Goal: Task Accomplishment & Management: Complete application form

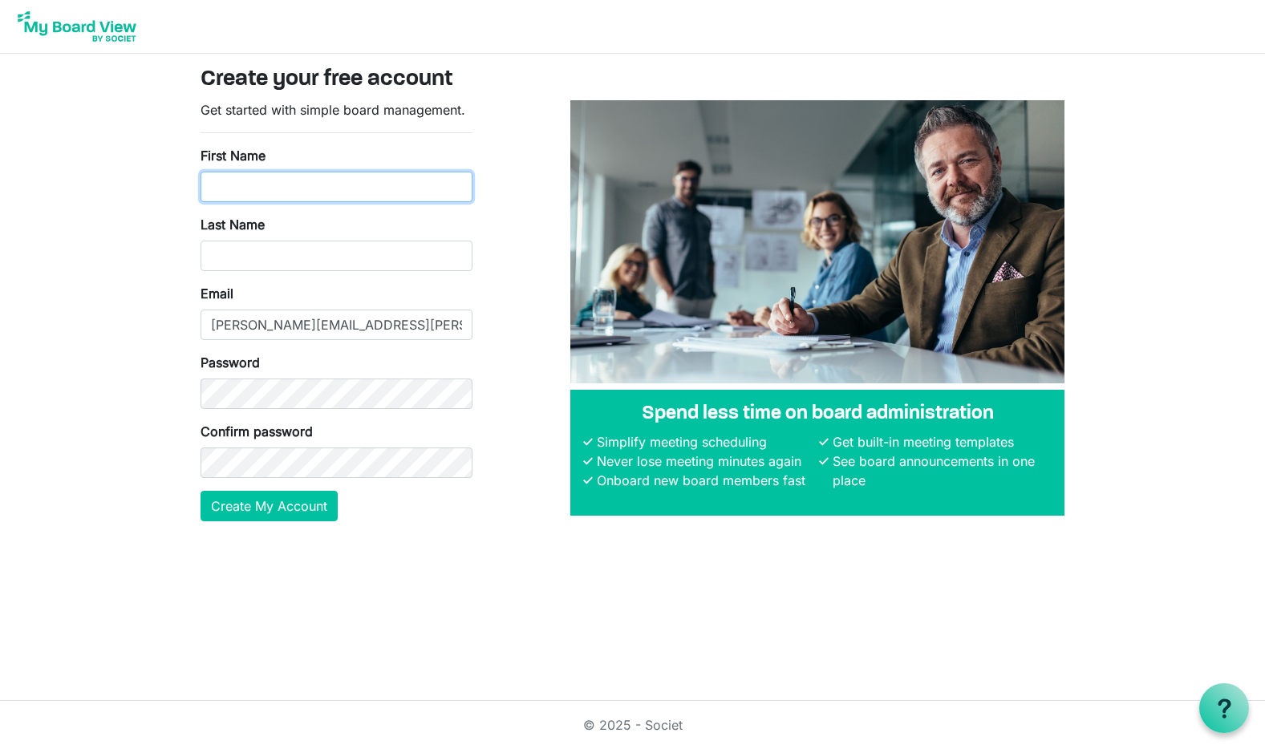
click at [247, 194] on input "First Name" at bounding box center [336, 187] width 272 height 30
type input "Melissa"
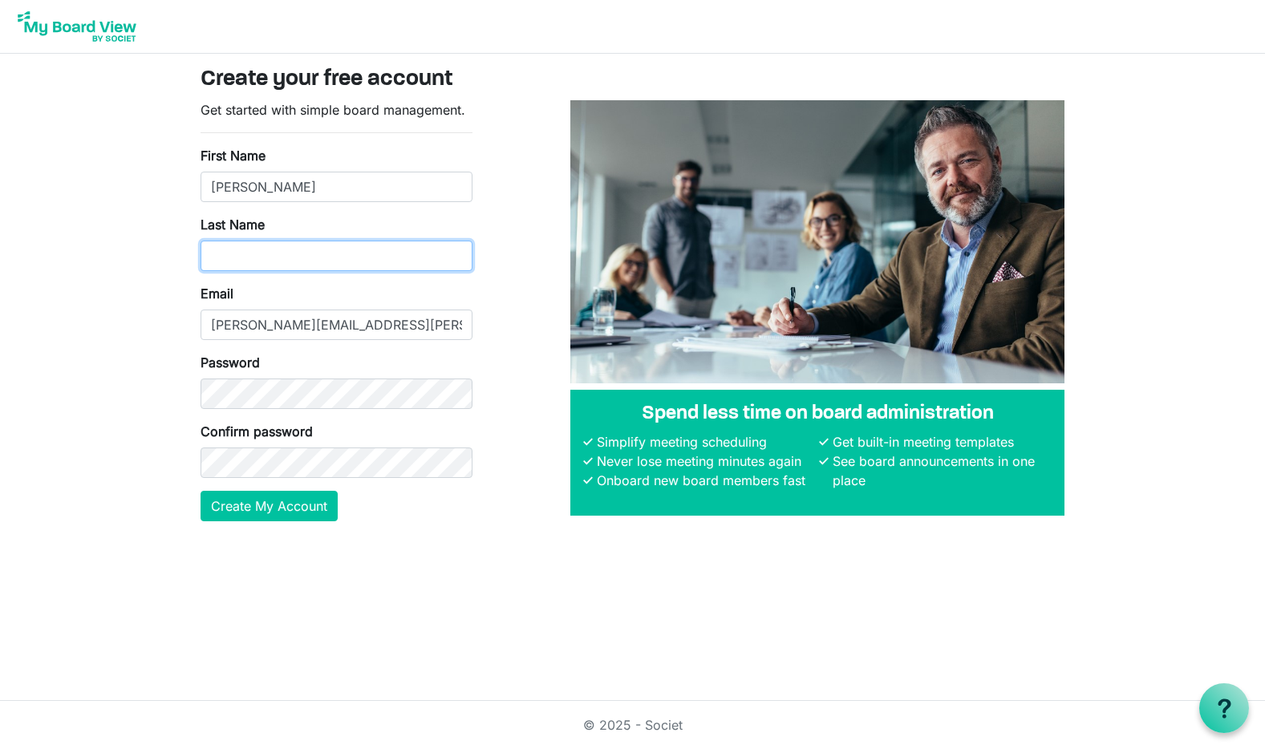
type input "Pearson"
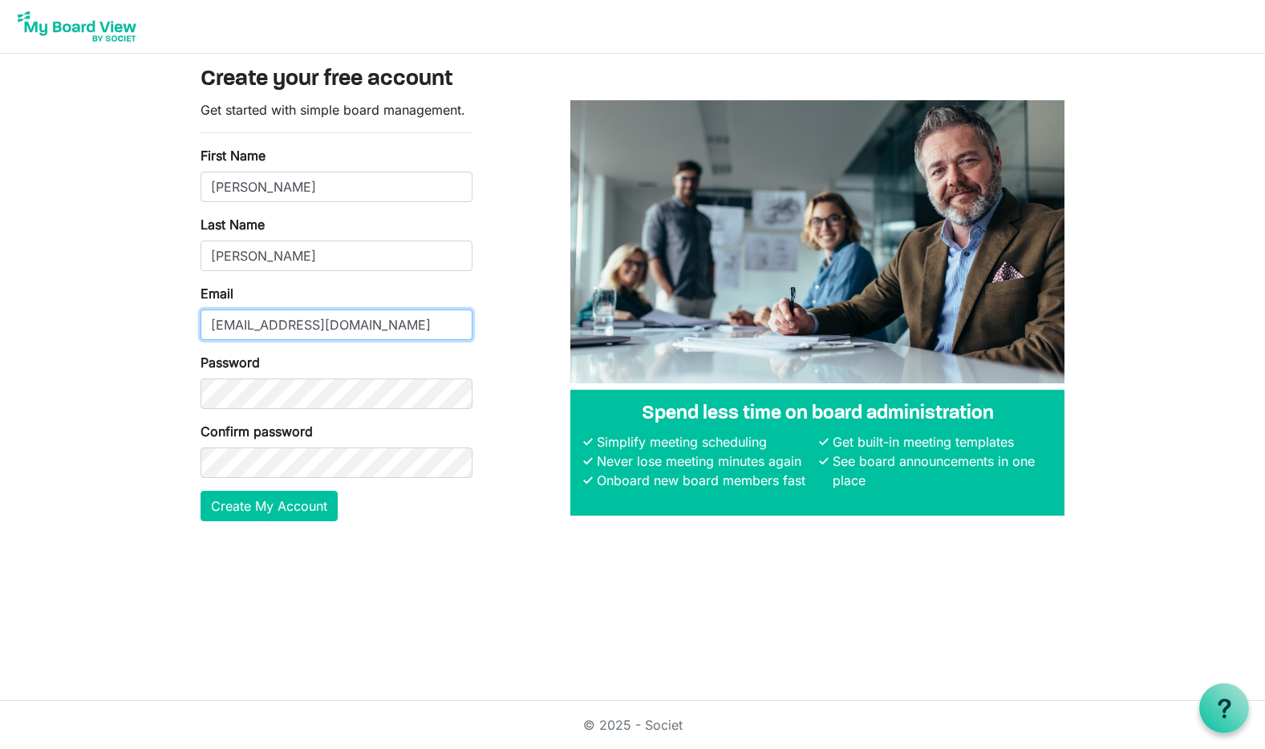
drag, startPoint x: 386, startPoint y: 330, endPoint x: 184, endPoint y: 320, distance: 202.3
click at [200, 320] on input "pears.melissah@gmail.com" at bounding box center [336, 325] width 272 height 30
type input "melissa.pearson@miu.edu"
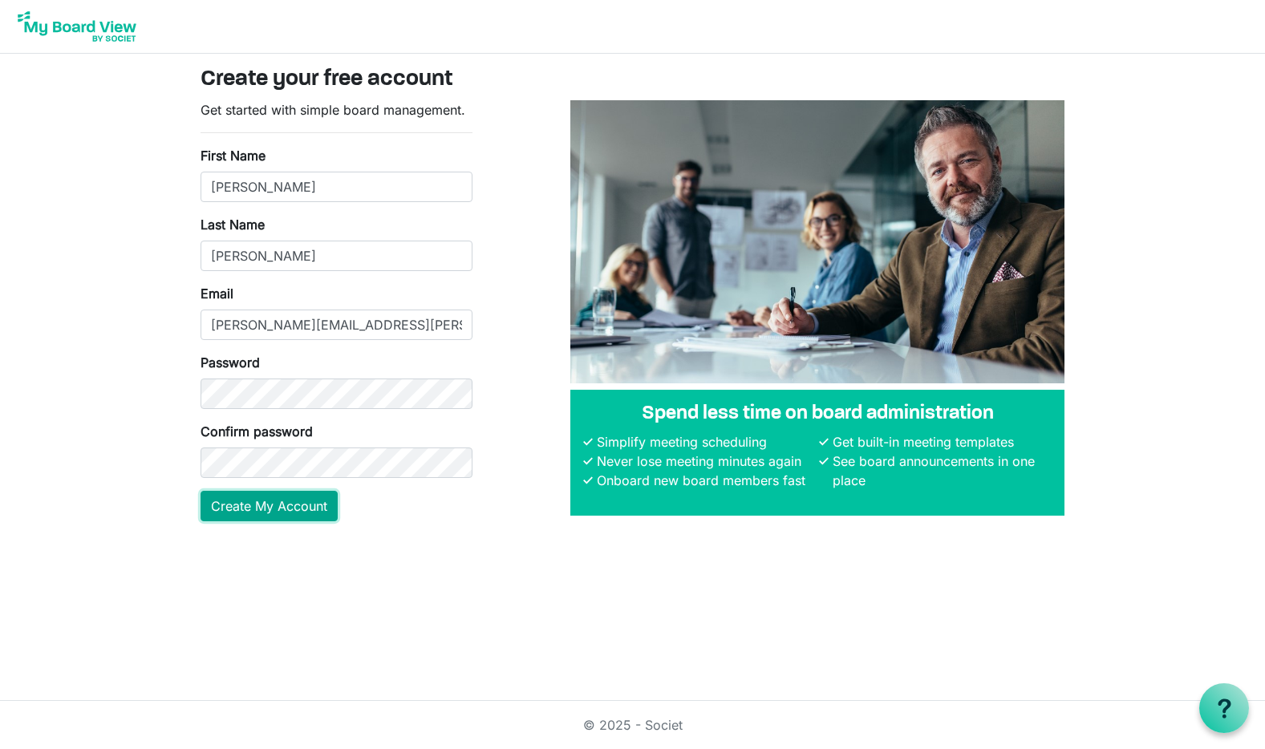
click at [257, 501] on button "Create My Account" at bounding box center [268, 506] width 137 height 30
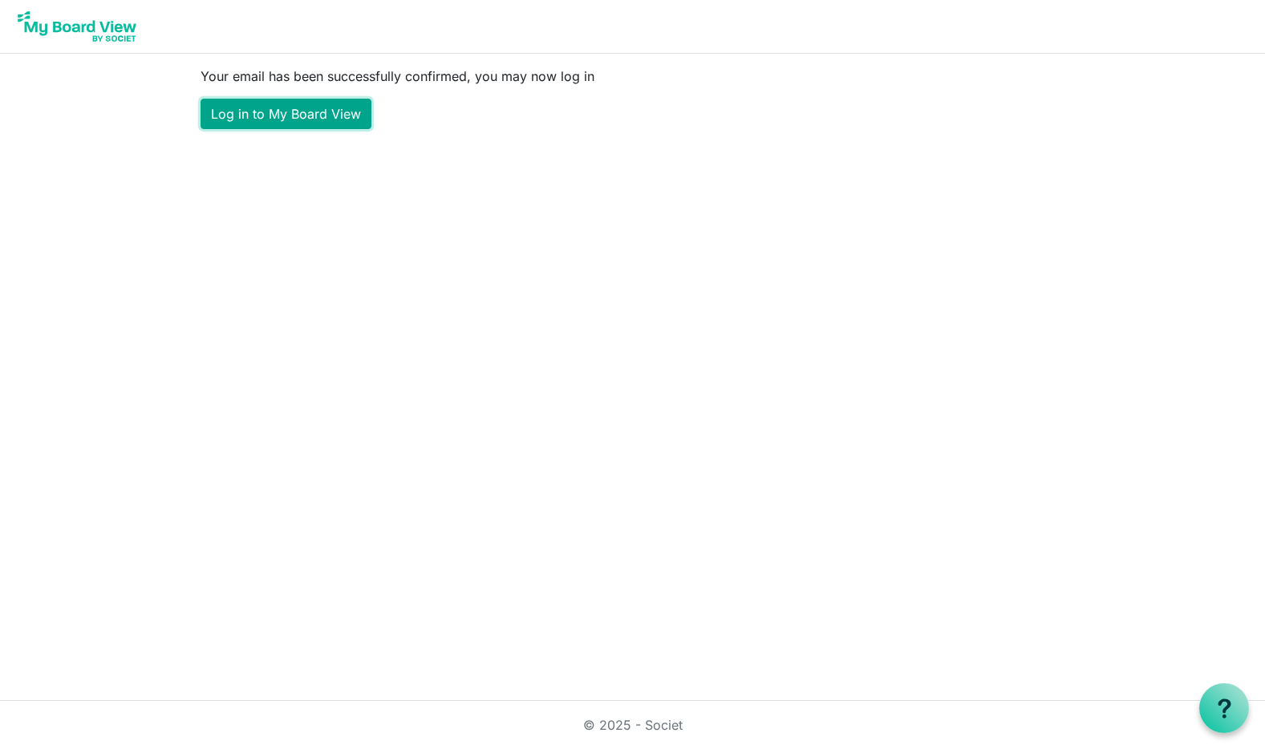
click at [332, 108] on link "Log in to My Board View" at bounding box center [285, 114] width 171 height 30
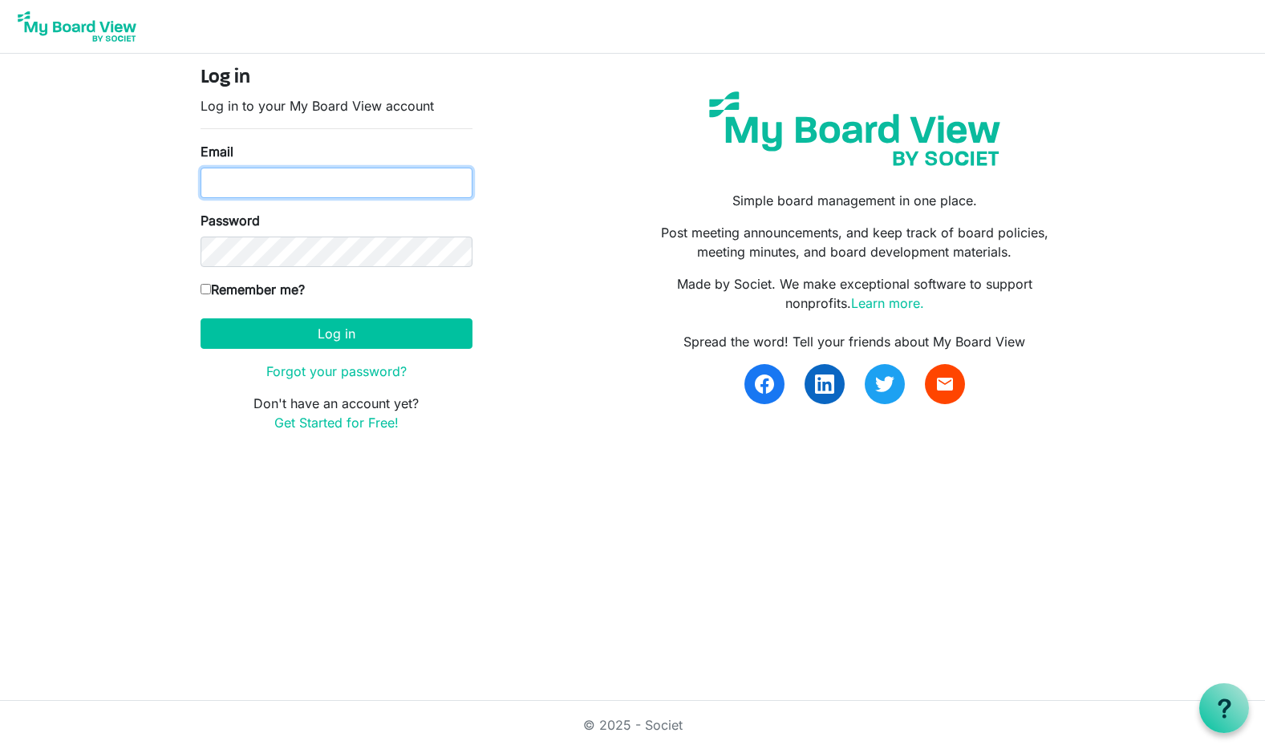
click at [253, 177] on input "Email" at bounding box center [336, 183] width 272 height 30
type input "[PERSON_NAME][EMAIL_ADDRESS][PERSON_NAME][DOMAIN_NAME]"
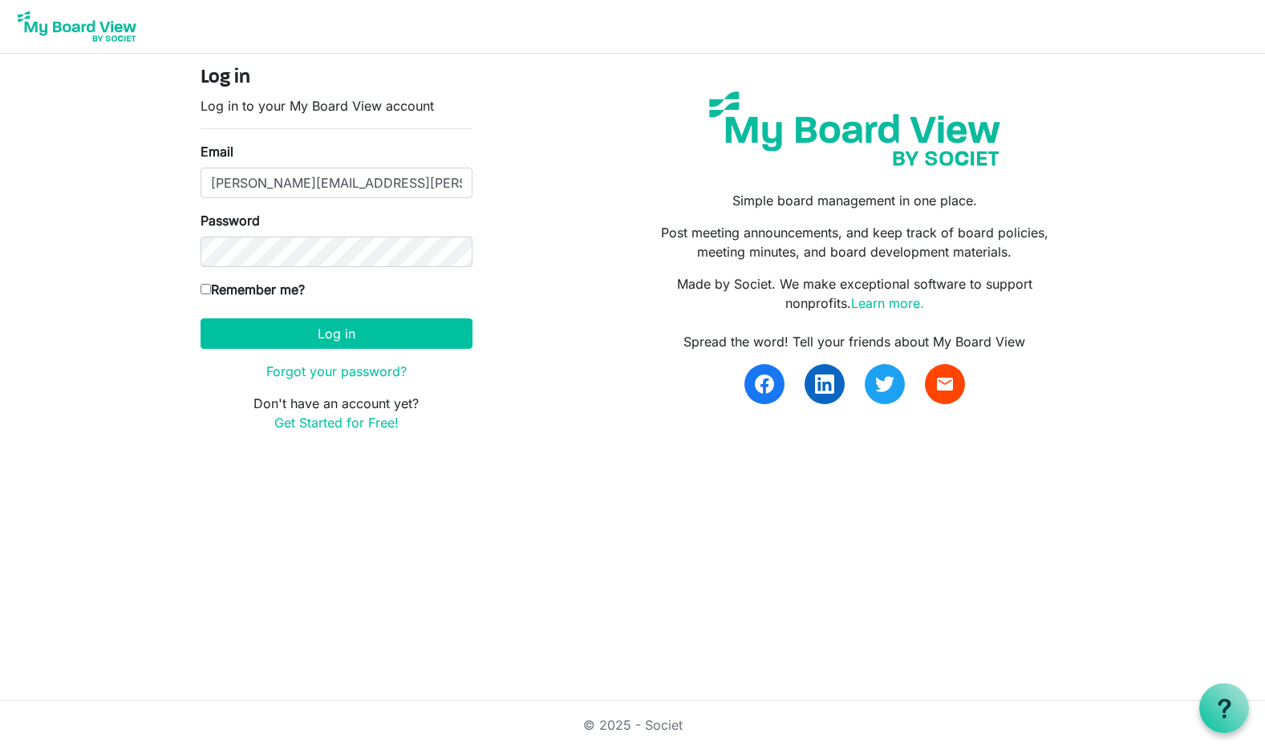
click at [208, 289] on input "Remember me?" at bounding box center [205, 289] width 10 height 10
checkbox input "true"
click at [303, 335] on button "Log in" at bounding box center [336, 333] width 272 height 30
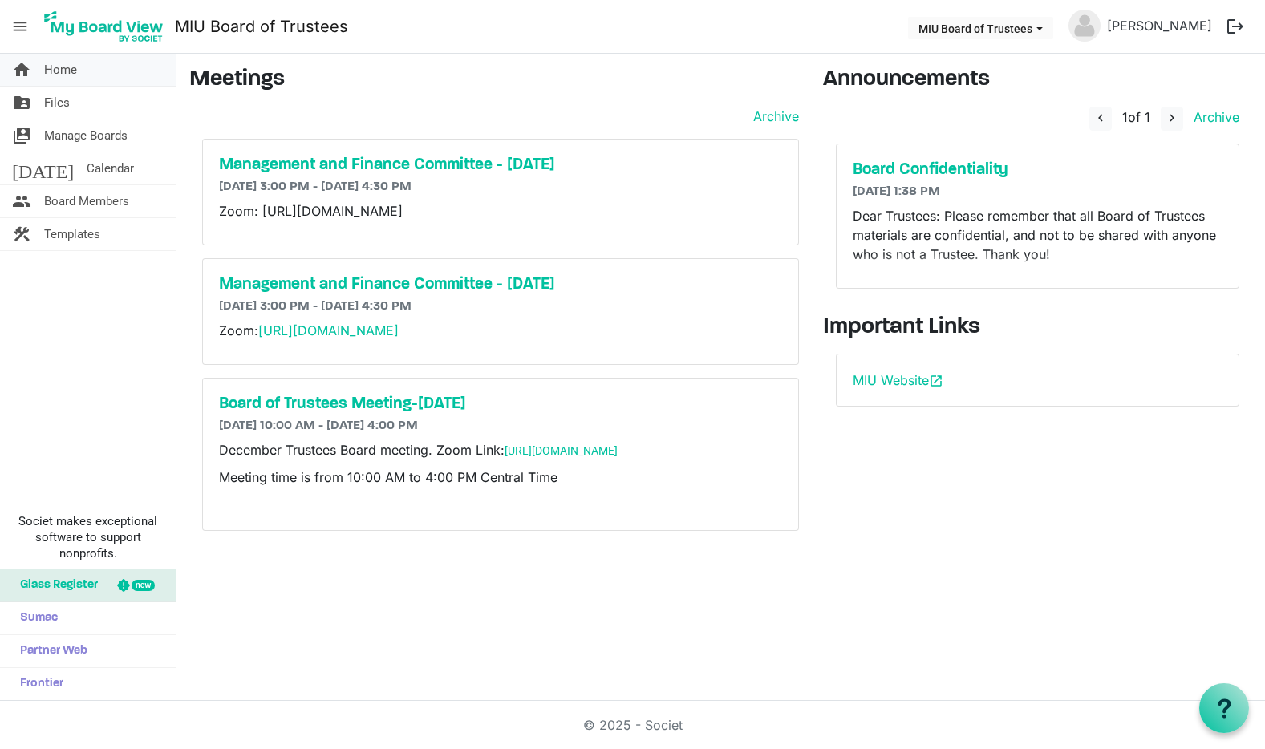
click at [73, 69] on span "Home" at bounding box center [60, 70] width 33 height 32
click at [47, 103] on span "Files" at bounding box center [57, 103] width 26 height 32
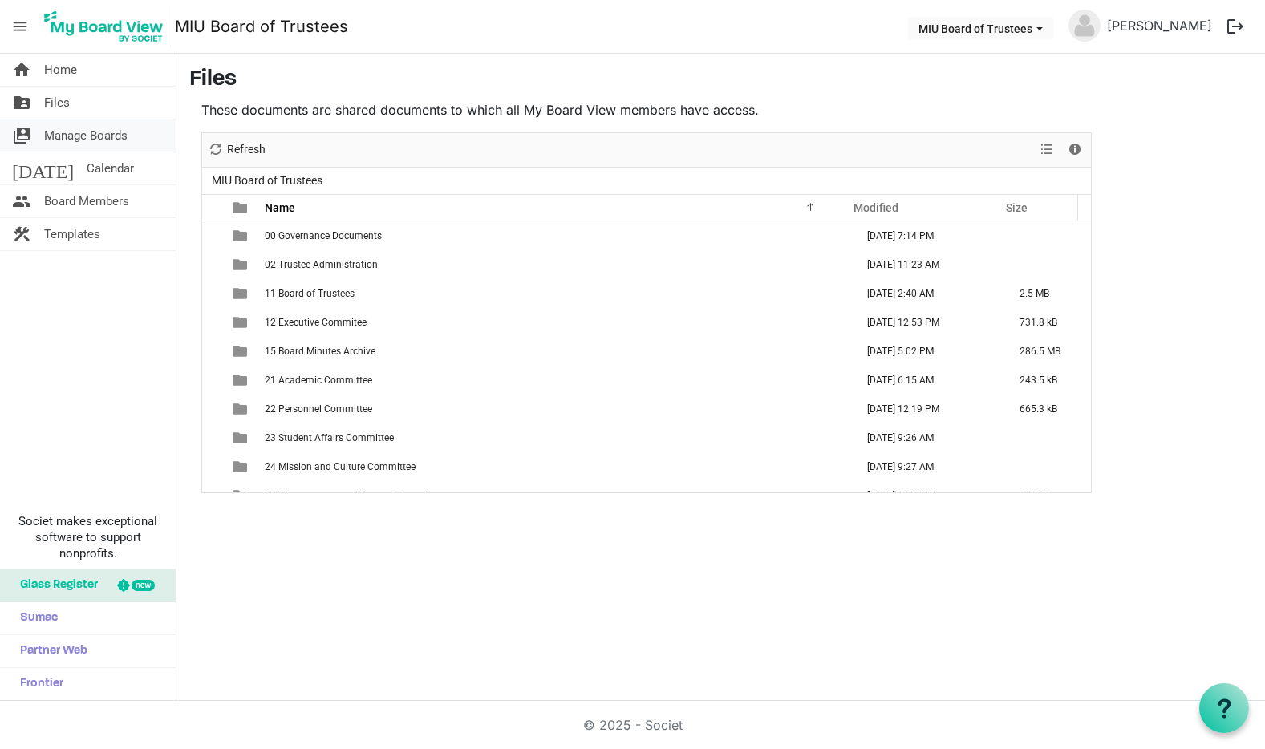
click at [58, 138] on span "Manage Boards" at bounding box center [85, 135] width 83 height 32
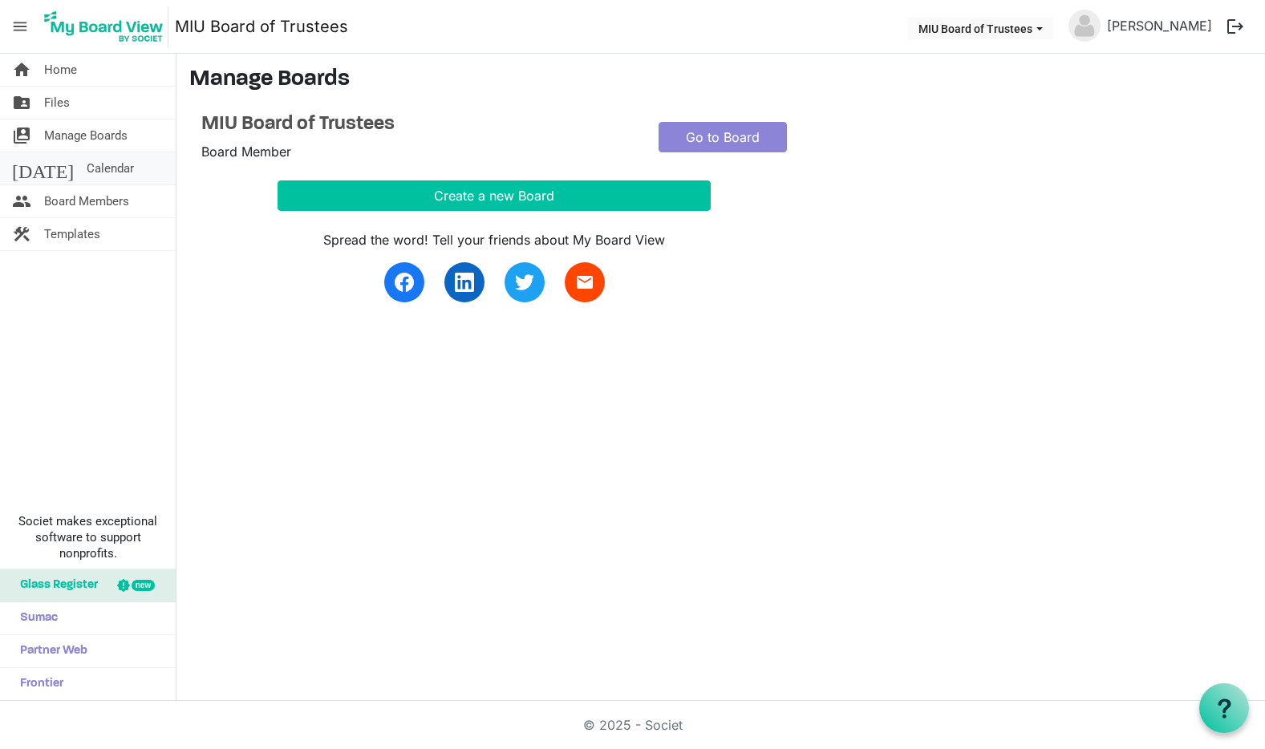
click at [87, 168] on span "Calendar" at bounding box center [110, 168] width 47 height 32
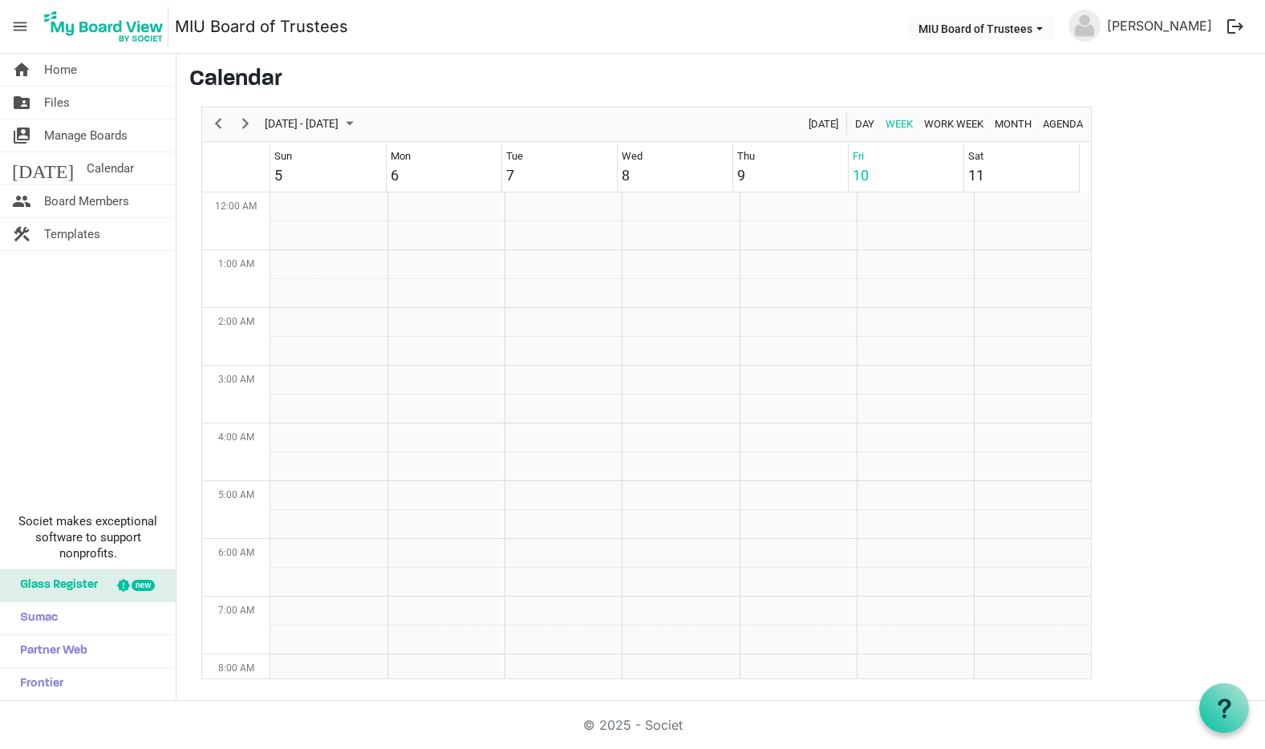
scroll to position [520, 0]
click at [62, 197] on span "Board Members" at bounding box center [86, 201] width 85 height 32
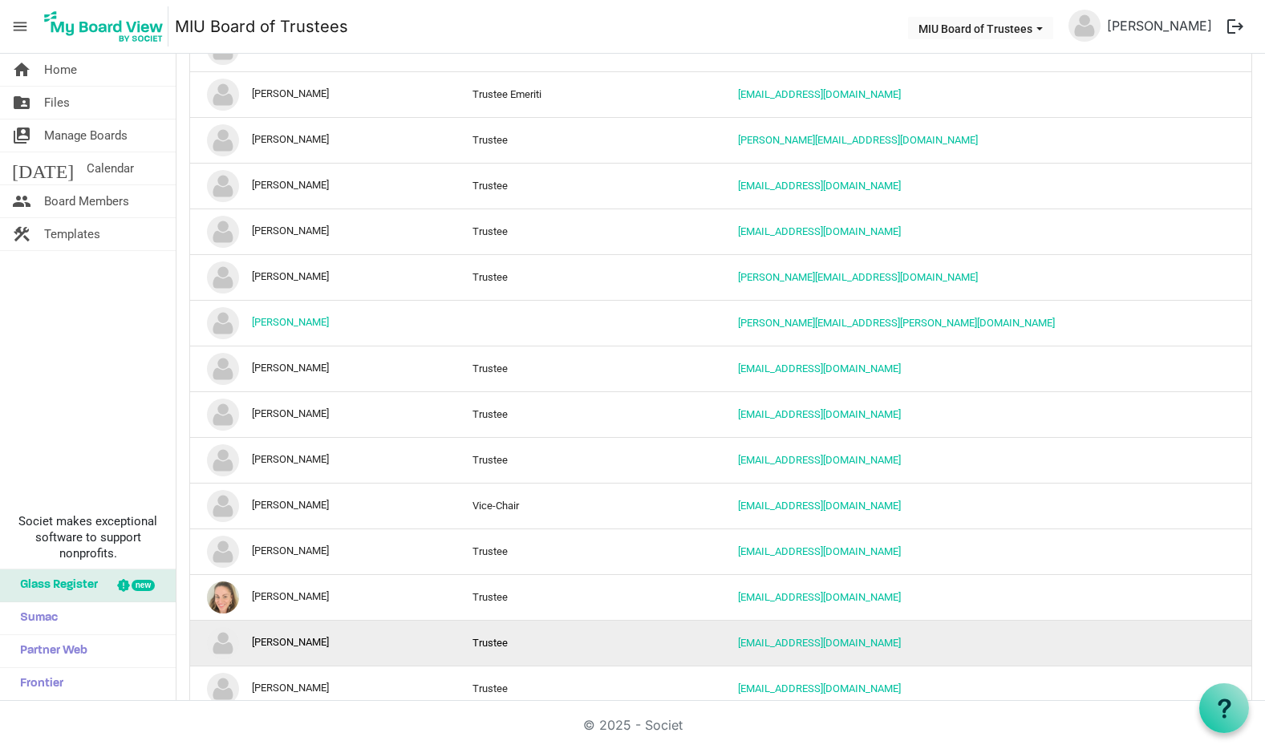
scroll to position [1179, 0]
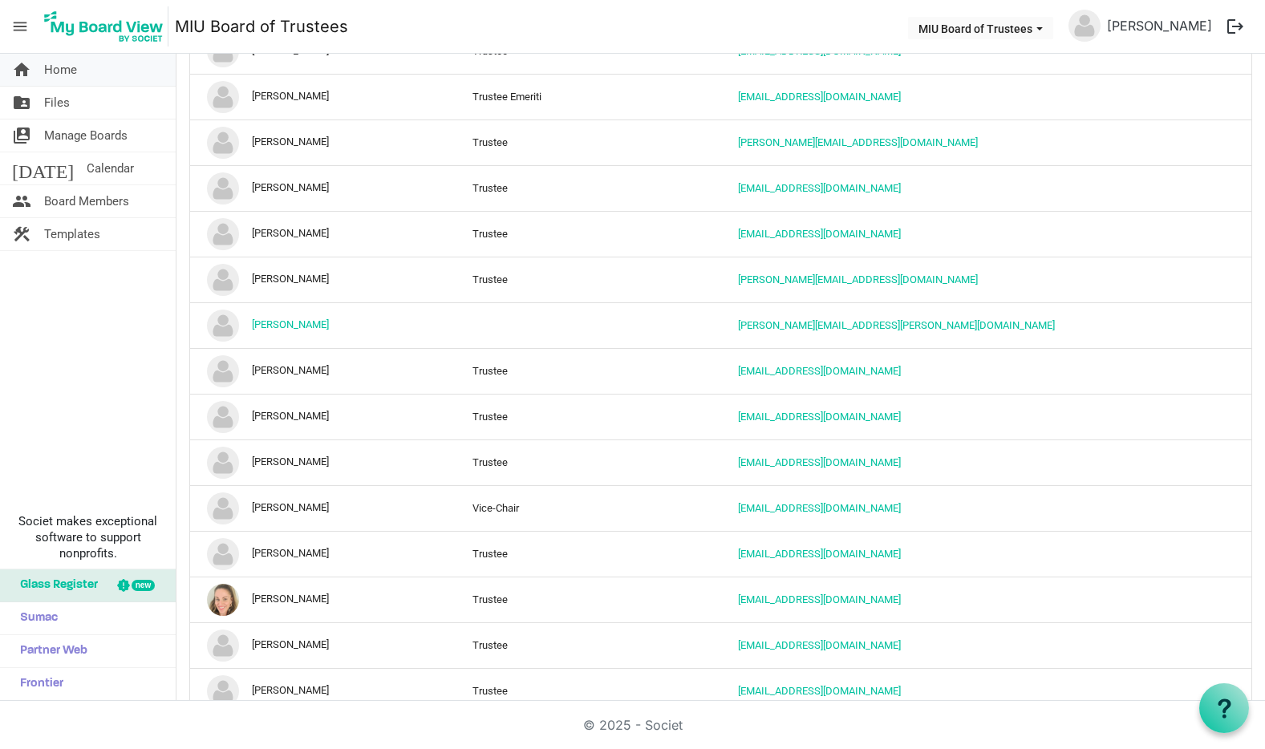
click at [65, 70] on span "Home" at bounding box center [60, 70] width 33 height 32
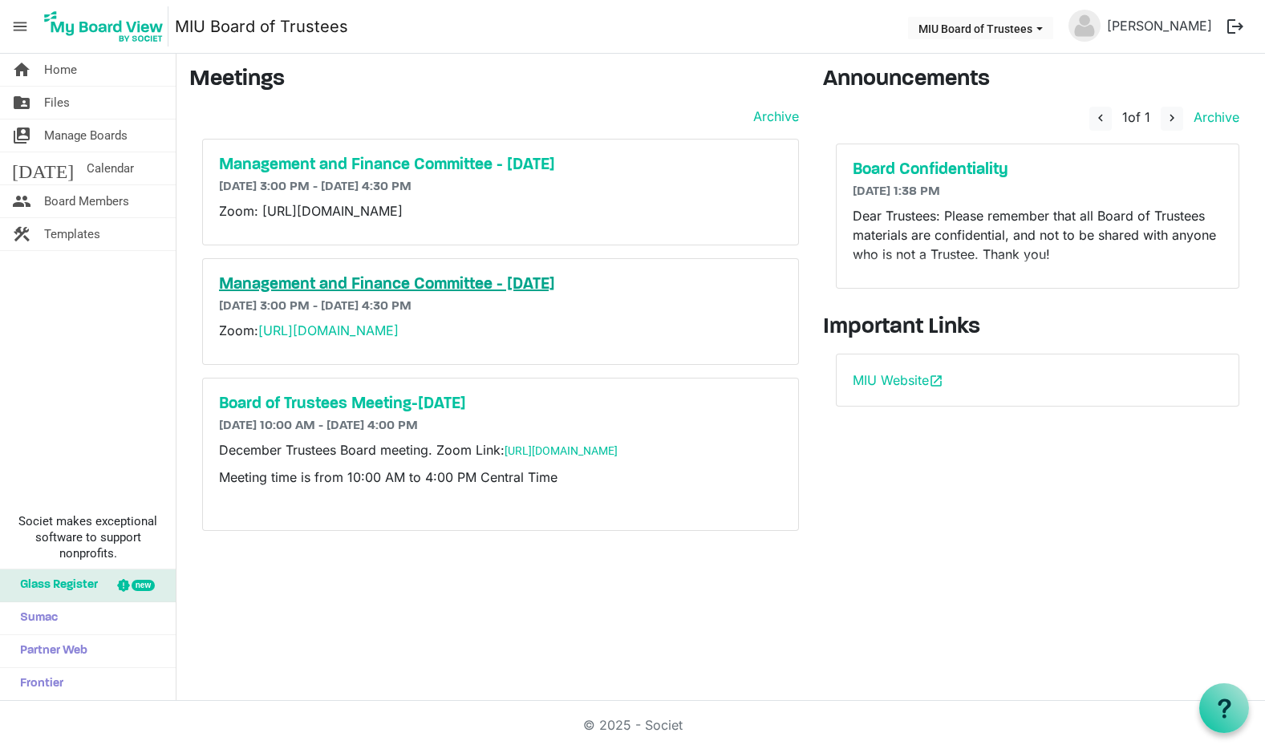
click at [272, 289] on h5 "Management and Finance Committee - [DATE]" at bounding box center [500, 284] width 563 height 19
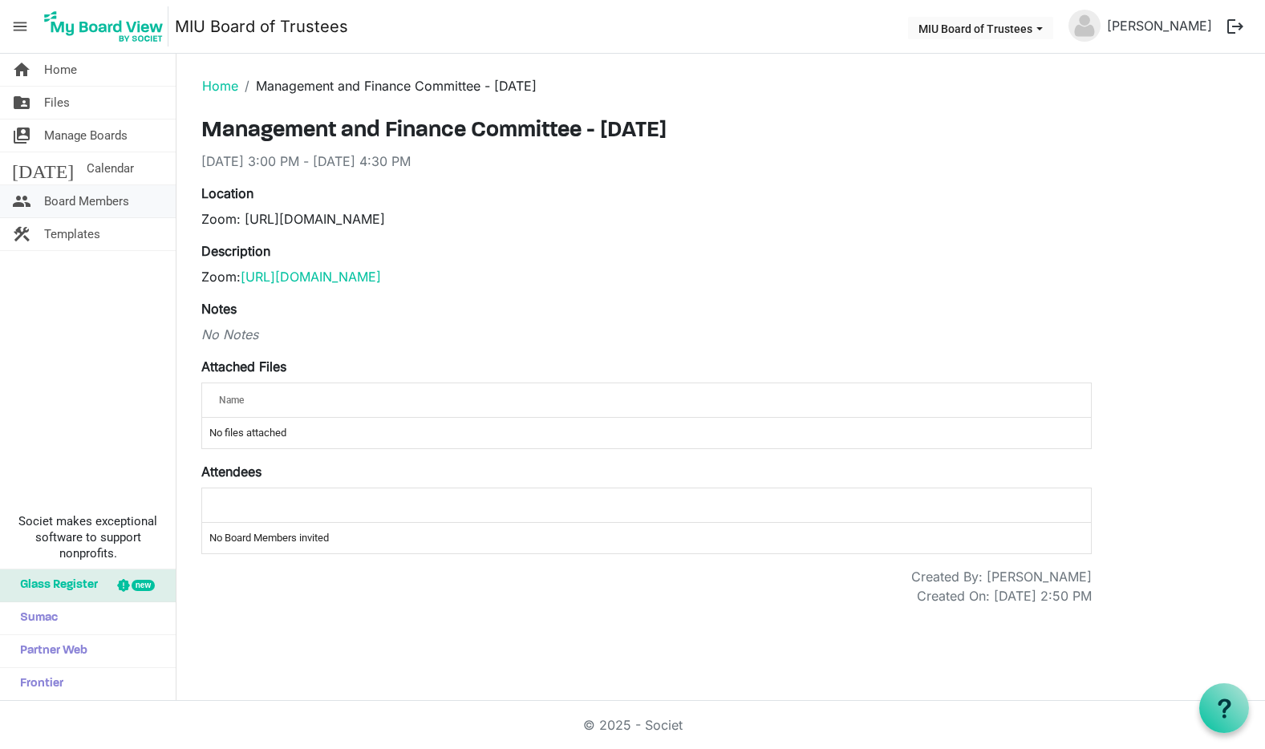
click at [67, 200] on span "Board Members" at bounding box center [86, 201] width 85 height 32
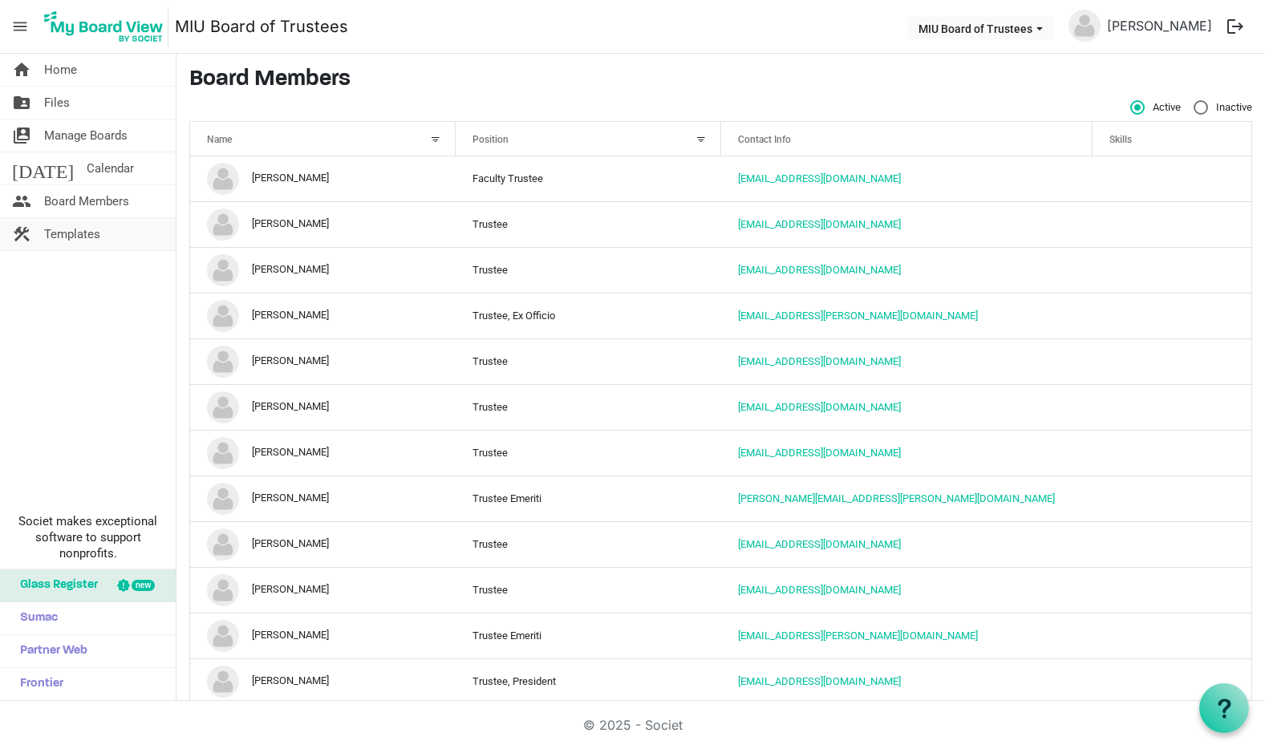
click at [72, 235] on span "Templates" at bounding box center [72, 234] width 56 height 32
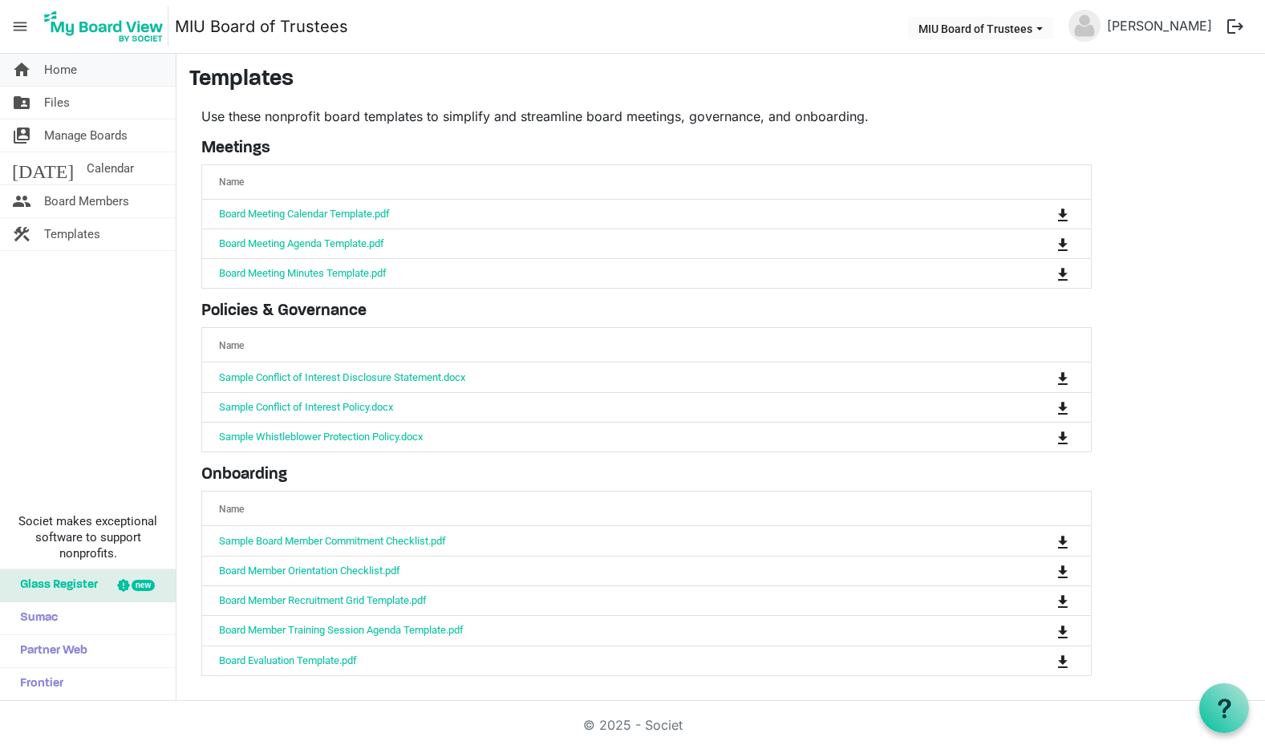
click at [67, 68] on span "Home" at bounding box center [60, 70] width 33 height 32
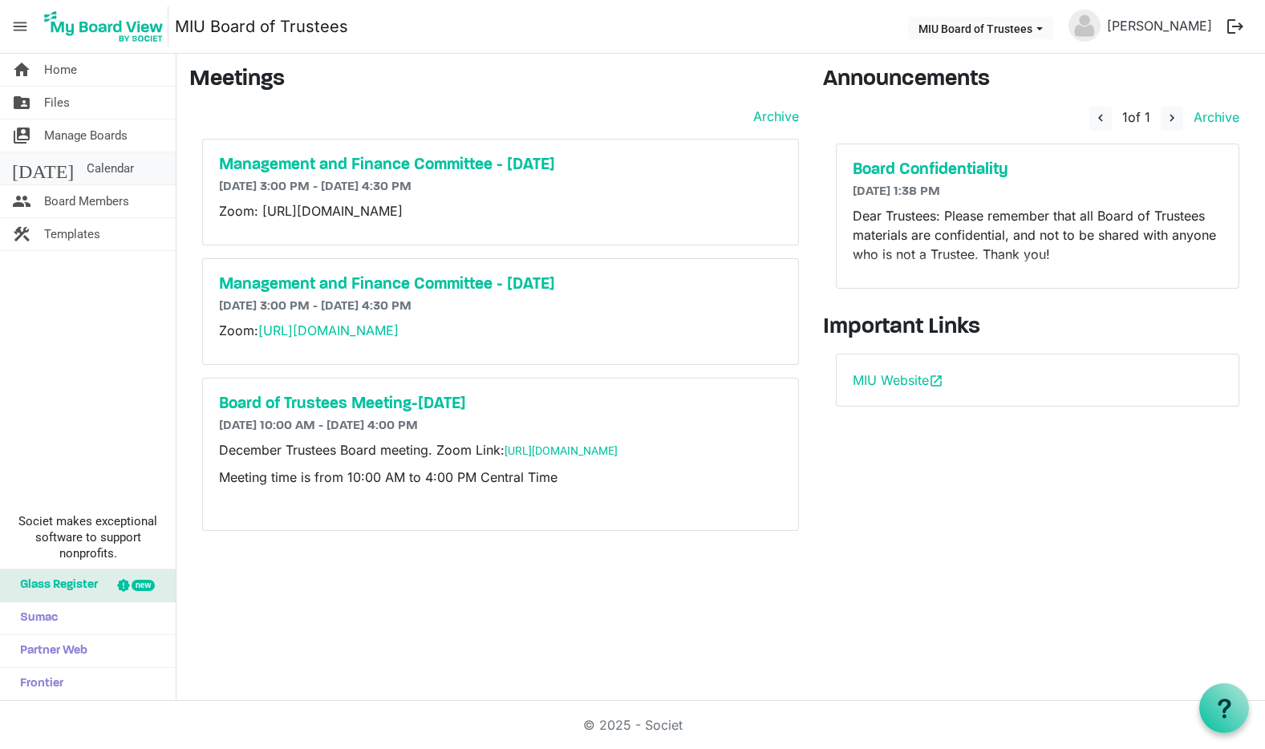
click at [87, 167] on span "Calendar" at bounding box center [110, 168] width 47 height 32
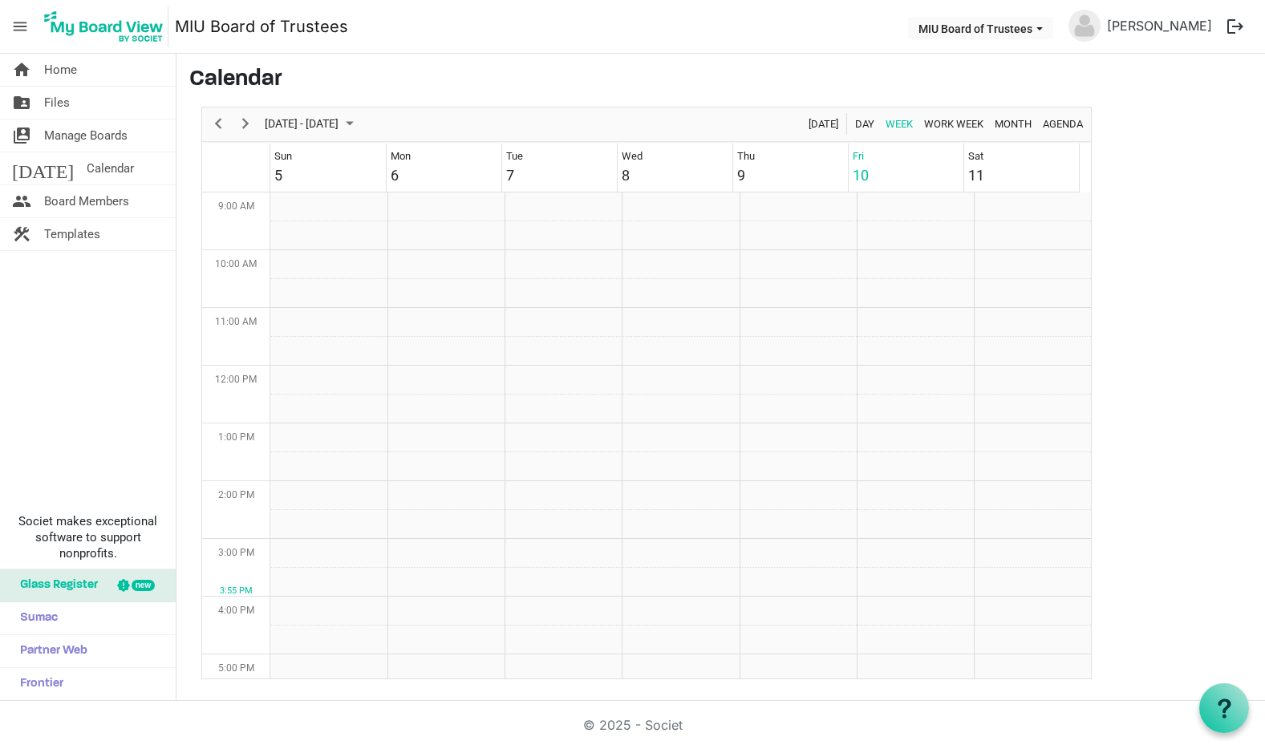
scroll to position [520, 0]
click at [1002, 127] on span "Month" at bounding box center [1013, 124] width 40 height 20
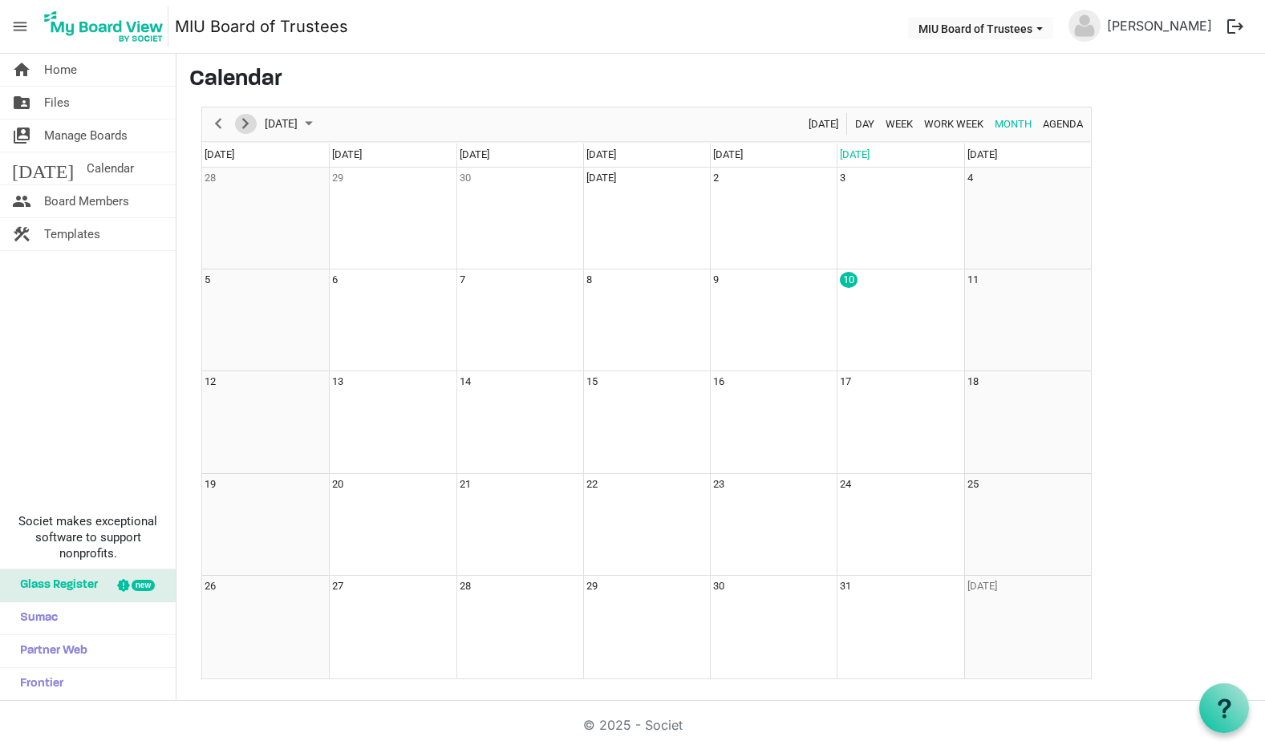
click at [253, 122] on span "Next" at bounding box center [245, 124] width 19 height 20
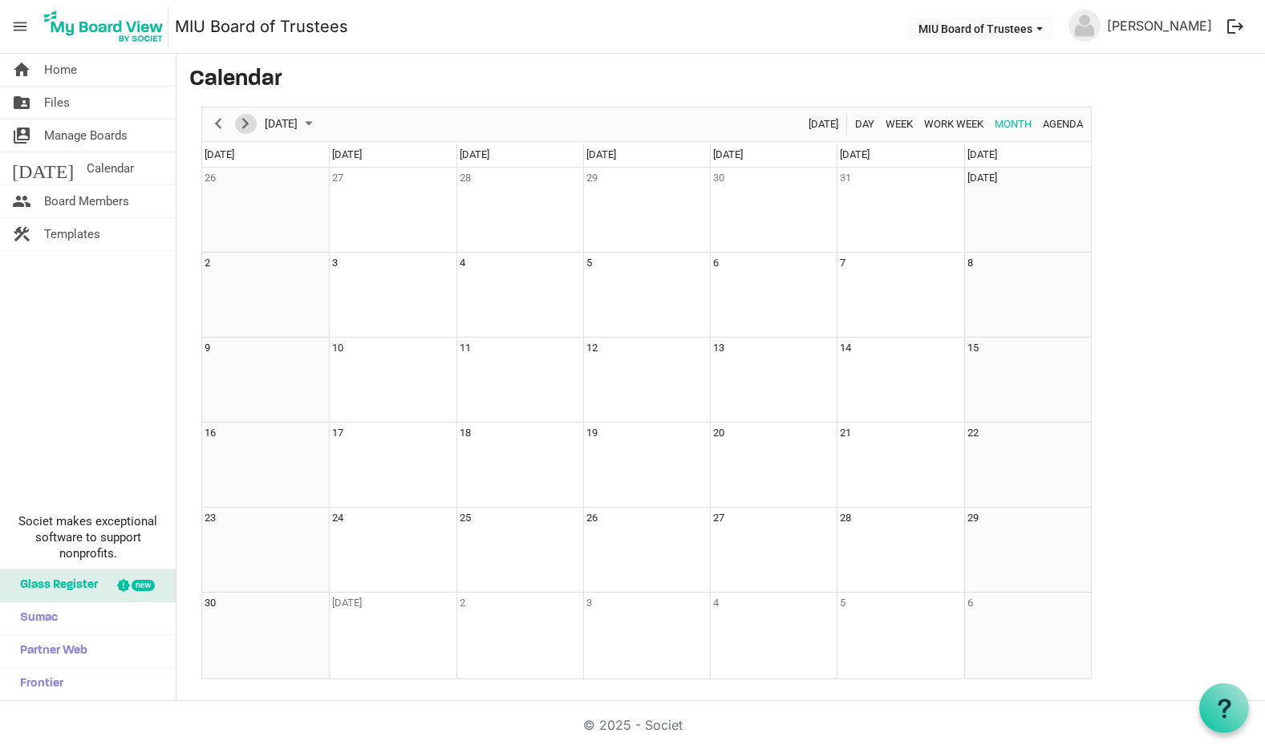
click at [253, 122] on span "Next" at bounding box center [245, 124] width 19 height 20
click at [246, 124] on span "Next" at bounding box center [245, 124] width 19 height 20
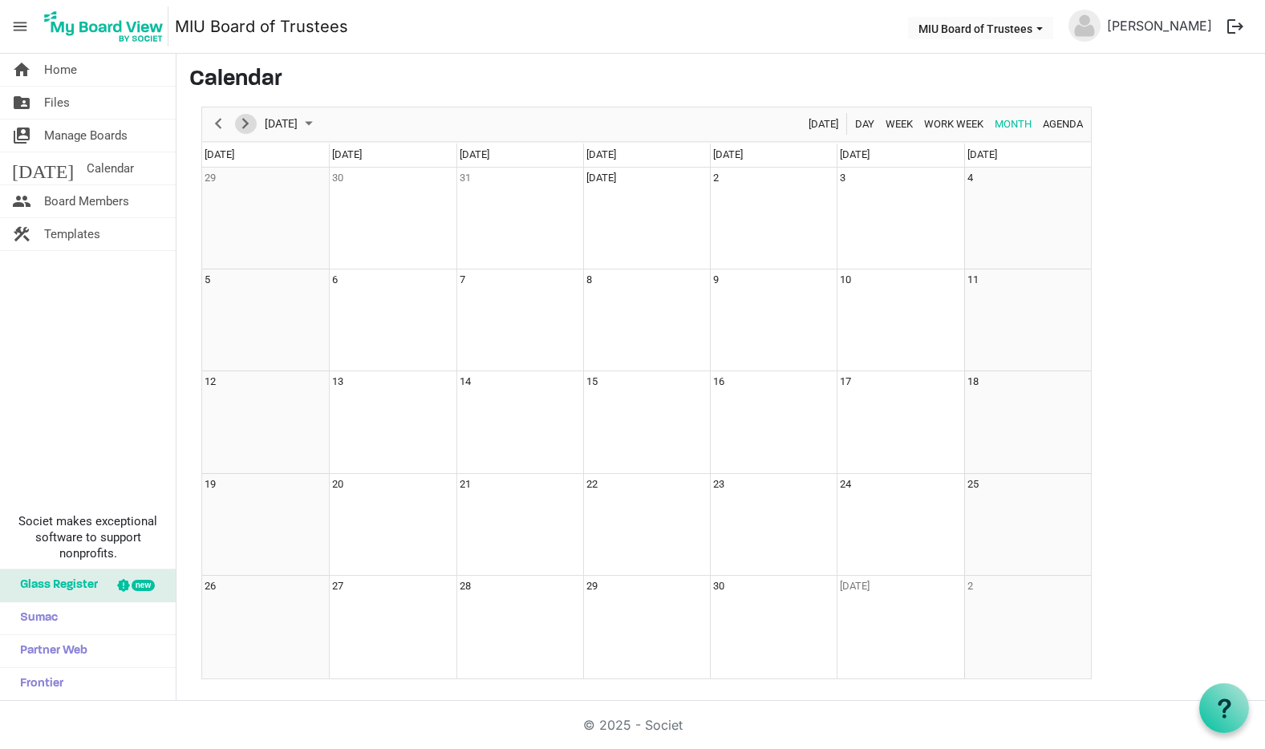
click at [246, 124] on span "Next" at bounding box center [245, 124] width 19 height 20
click at [87, 164] on span "Calendar" at bounding box center [110, 168] width 47 height 32
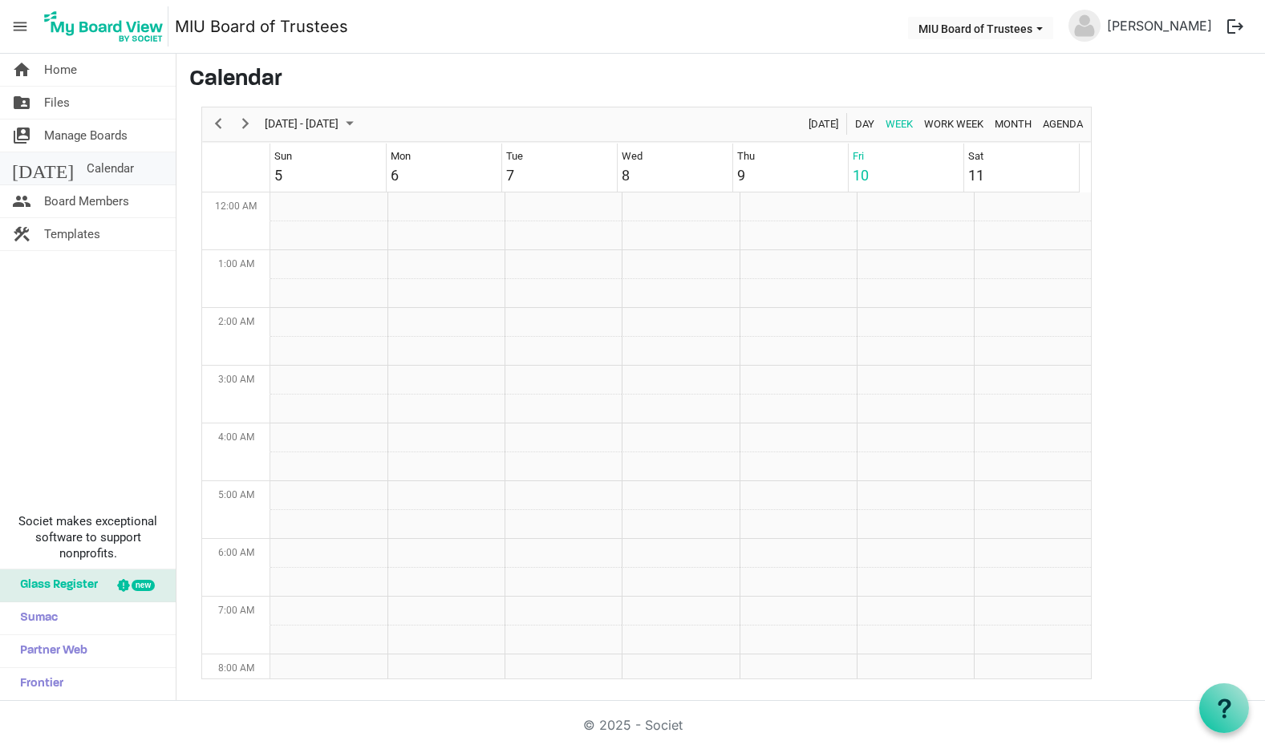
scroll to position [520, 0]
